Goal: Transaction & Acquisition: Purchase product/service

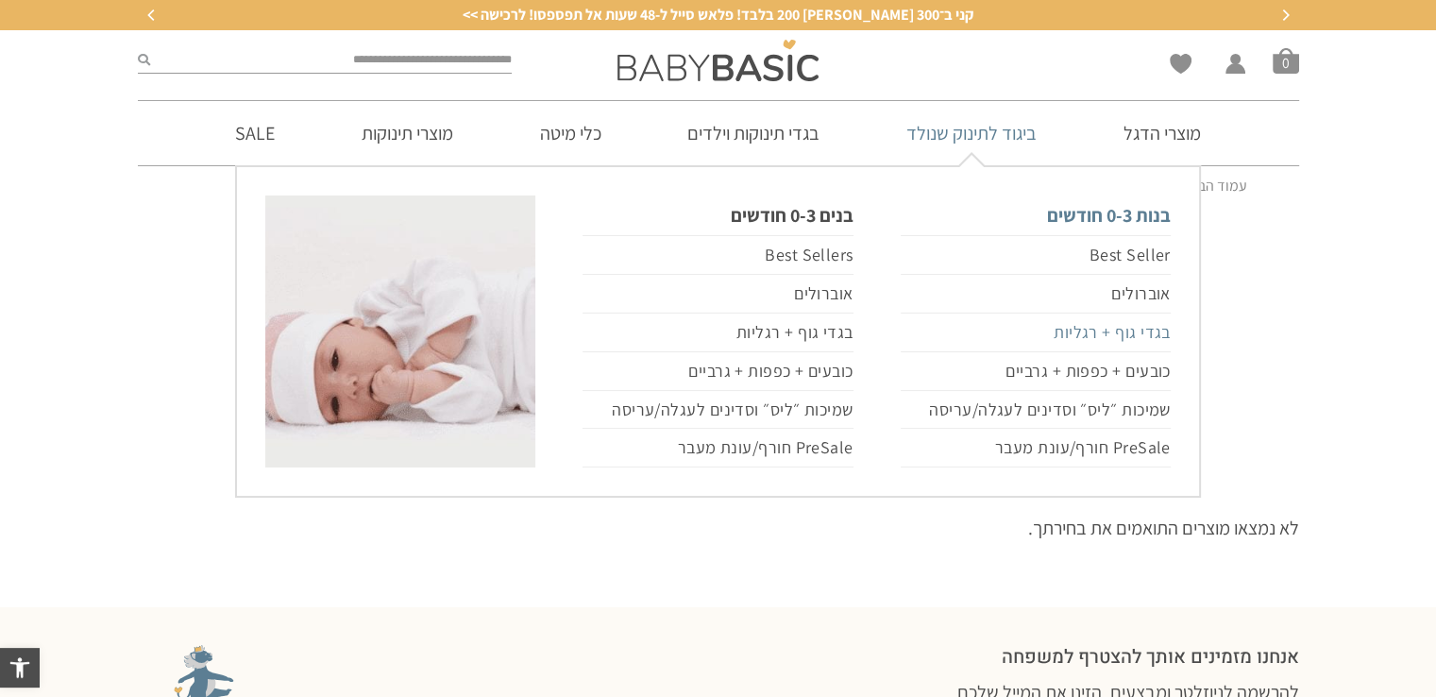
click at [1087, 333] on link "בגדי גוף + רגליות" at bounding box center [1035, 332] width 270 height 39
click at [1087, 330] on link "בגדי גוף + רגליות" at bounding box center [1035, 332] width 270 height 39
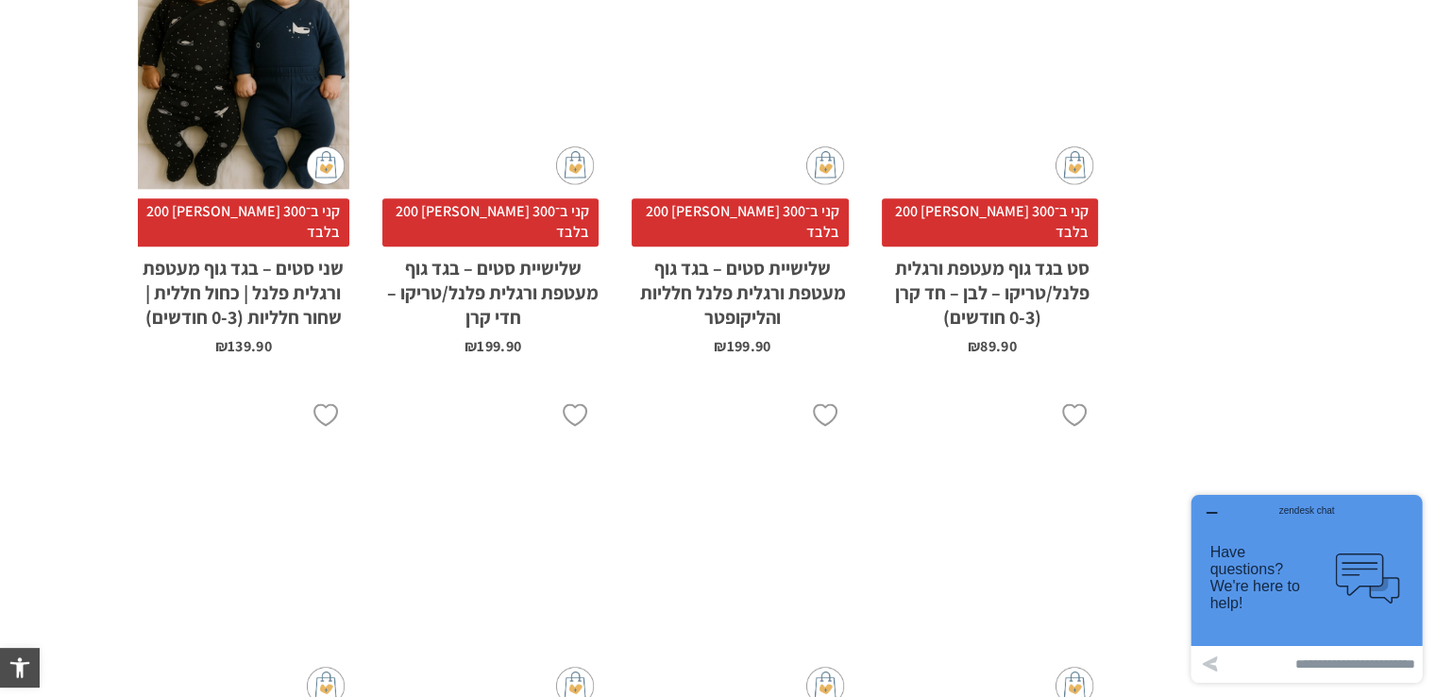
scroll to position [2265, 0]
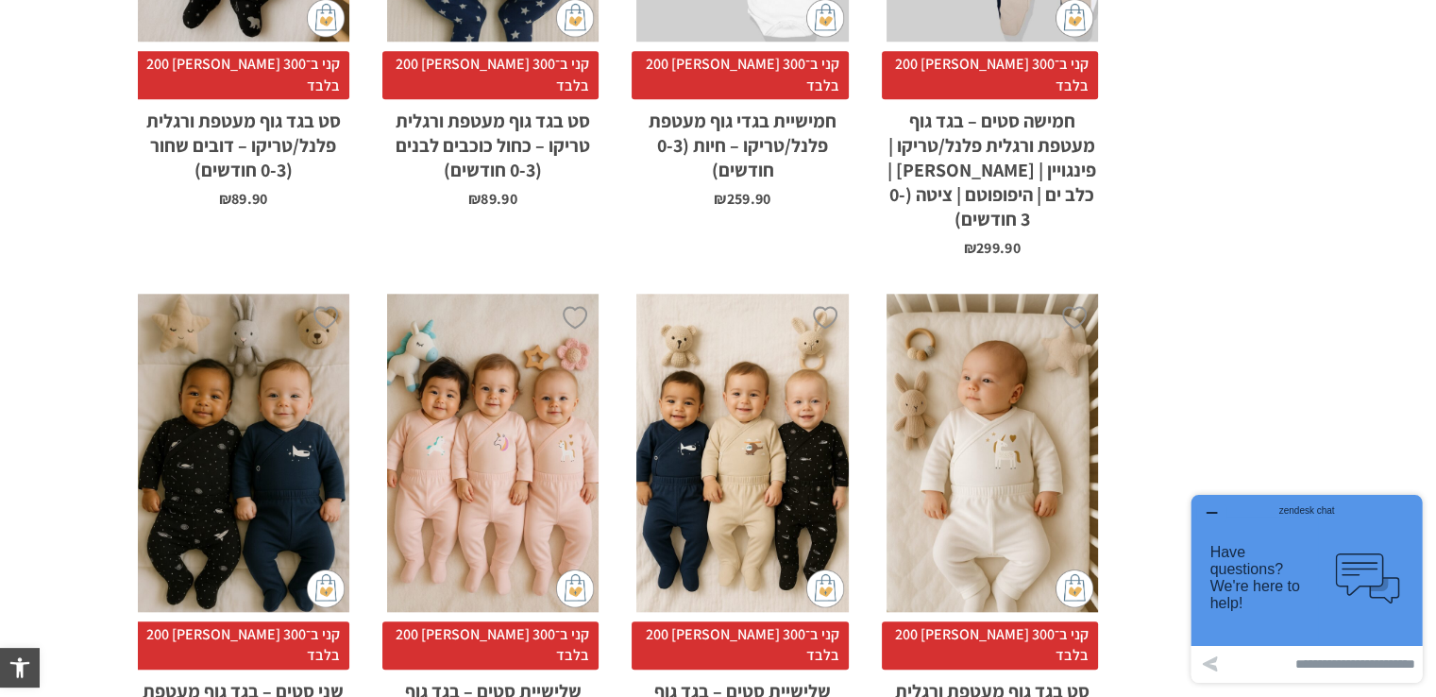
click at [495, 331] on div "x בחירת סוג בד טריקו (עונת מעבר/קיץ) פלנל (חורף)" at bounding box center [492, 453] width 211 height 318
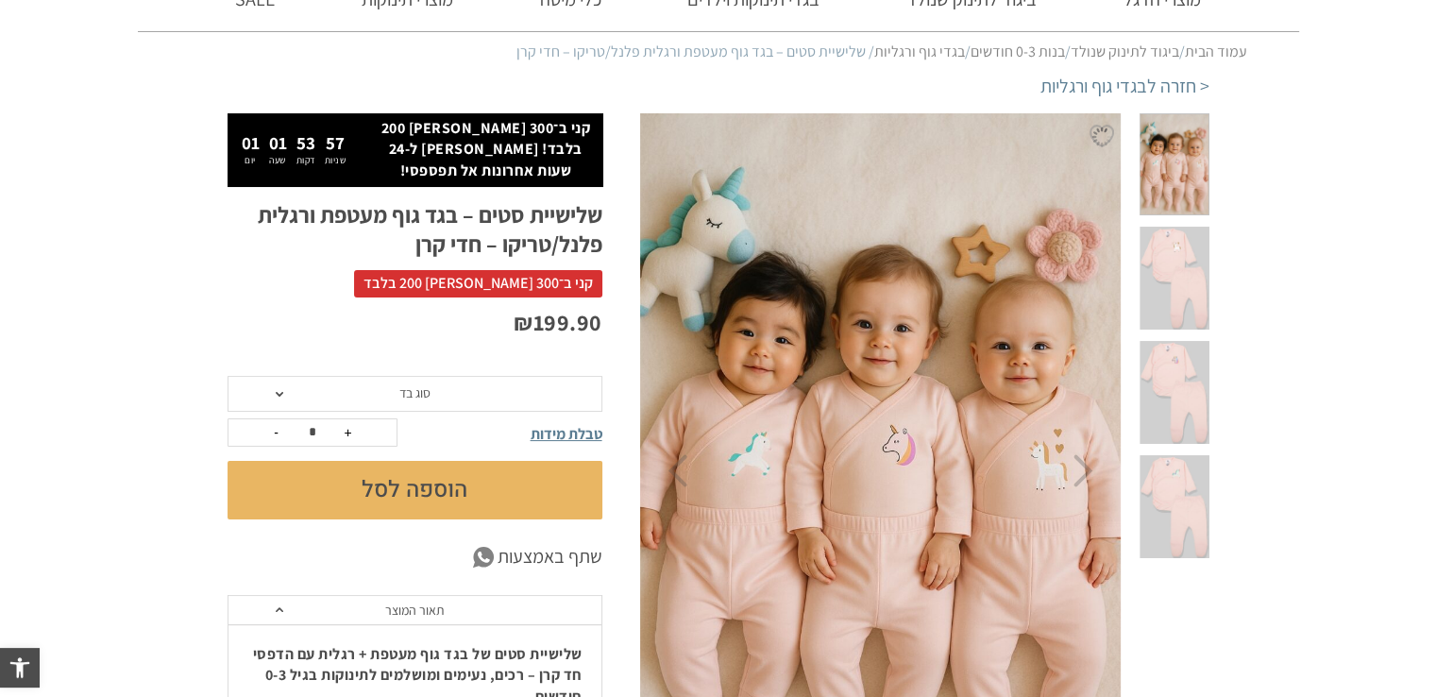
click at [1170, 341] on span at bounding box center [1173, 392] width 69 height 103
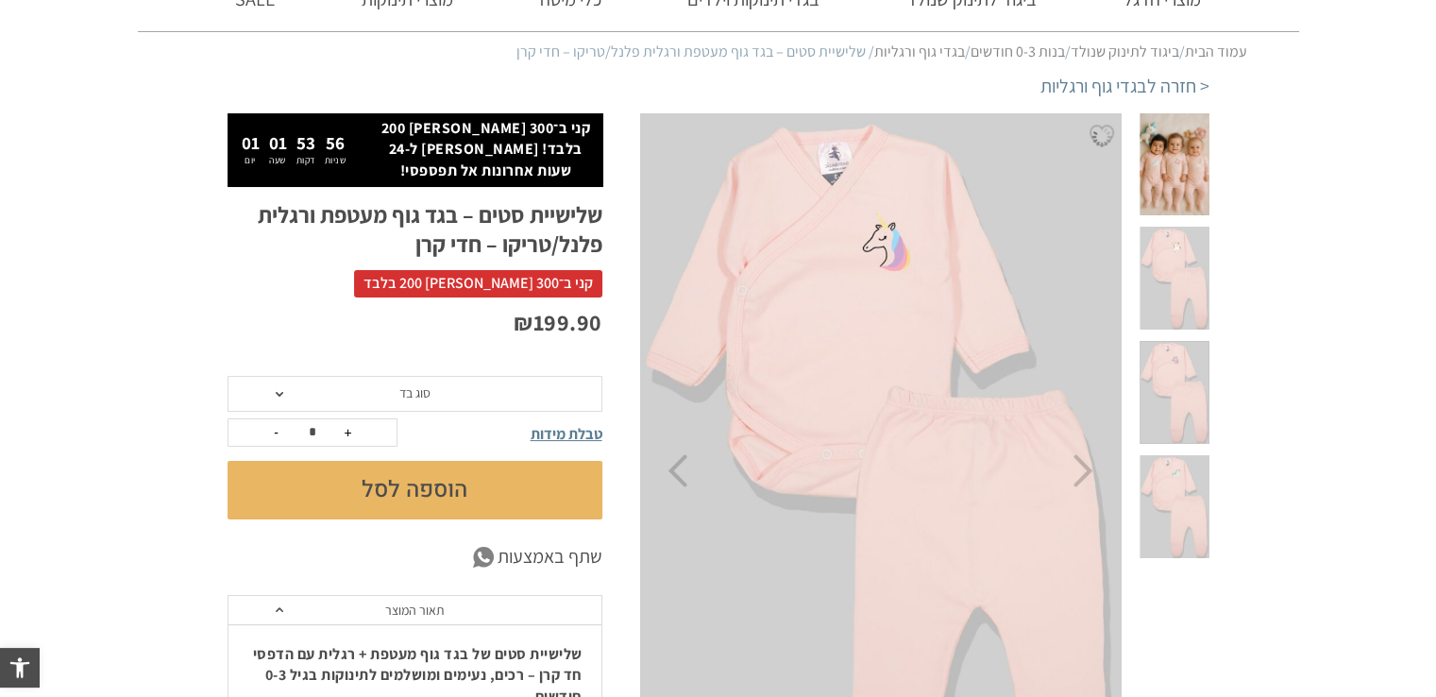
click at [1188, 243] on span at bounding box center [1173, 278] width 69 height 103
